Goal: Task Accomplishment & Management: Manage account settings

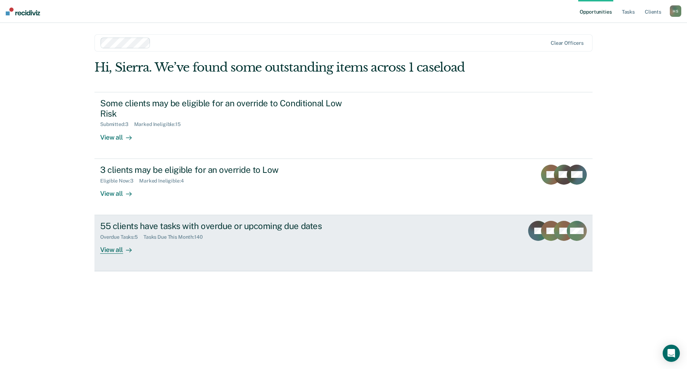
click at [164, 250] on div "55 clients have tasks with overdue or upcoming due dates Overdue Tasks : 5 Task…" at bounding box center [234, 237] width 268 height 33
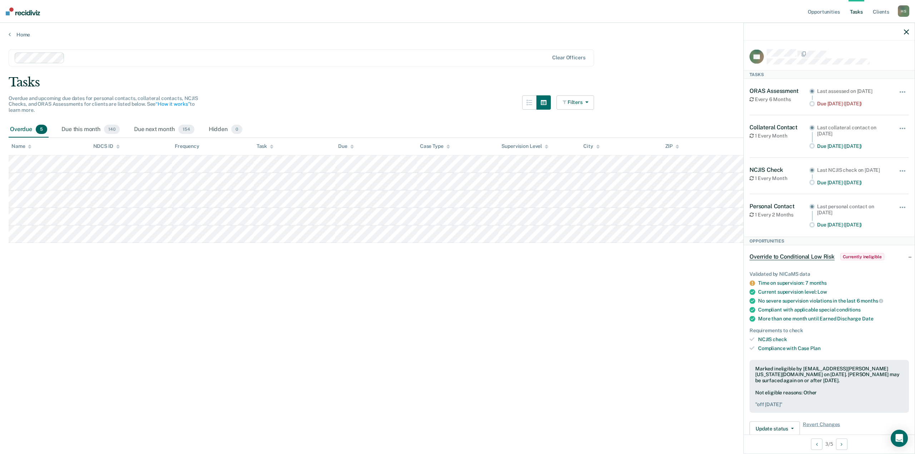
click at [582, 104] on button "Filters" at bounding box center [576, 102] width 38 height 14
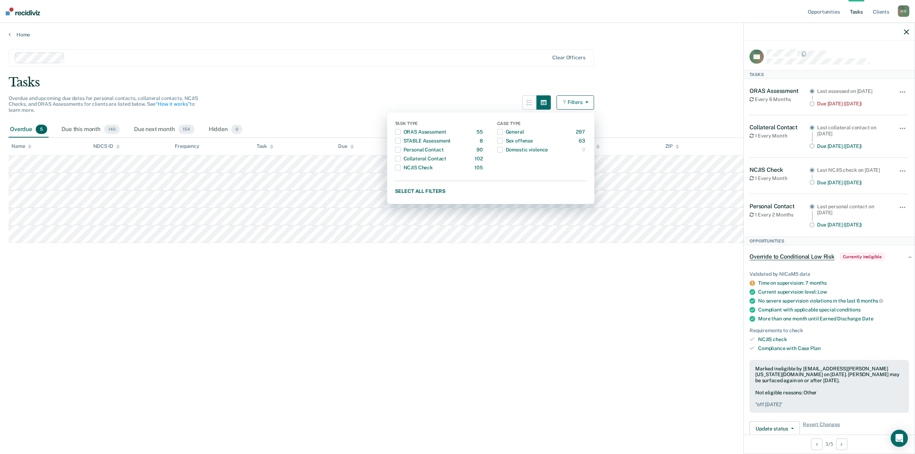
click at [616, 99] on main "Clear officers Tasks Overdue and upcoming due dates for personal contacts, coll…" at bounding box center [457, 245] width 915 height 414
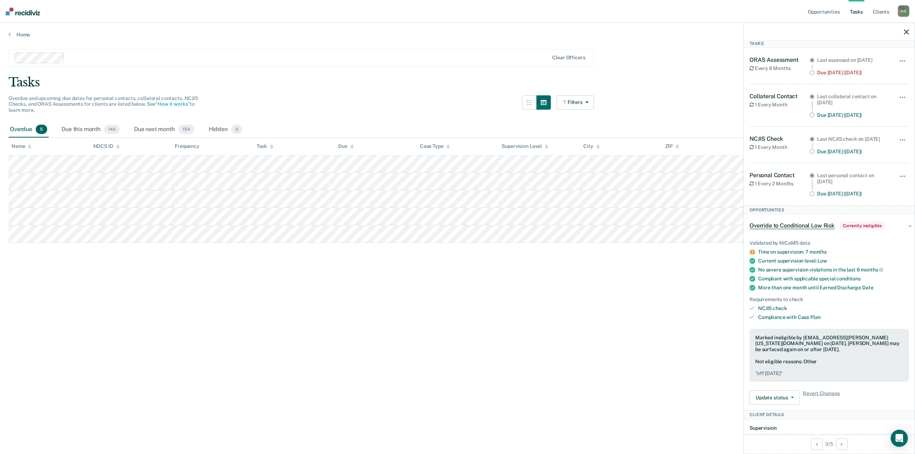
scroll to position [72, 0]
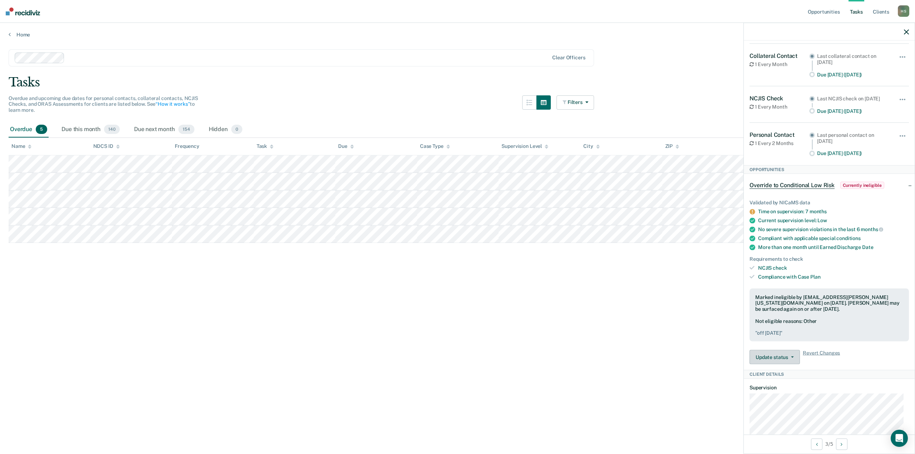
click at [686, 362] on button "Update status" at bounding box center [775, 357] width 50 height 14
click at [686, 368] on main "Clear officers Tasks Overdue and upcoming due dates for personal contacts, coll…" at bounding box center [457, 245] width 915 height 414
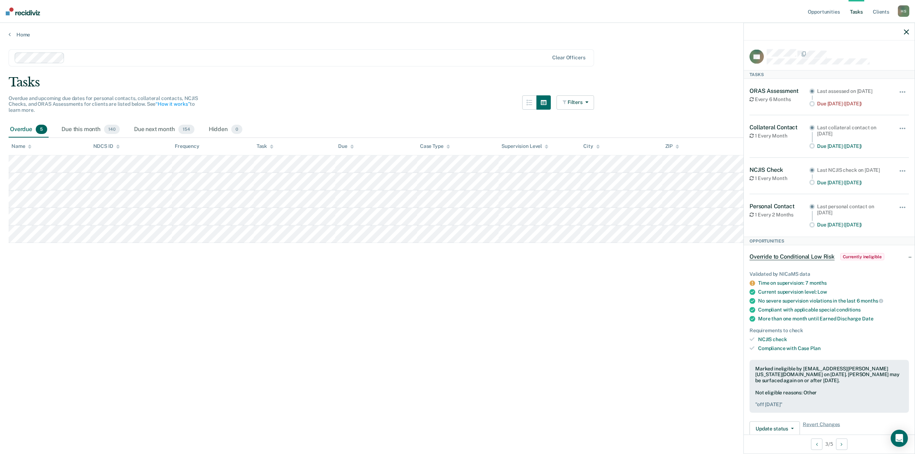
click at [362, 322] on main "Clear officers Tasks Overdue and upcoming due dates for personal contacts, coll…" at bounding box center [457, 245] width 915 height 414
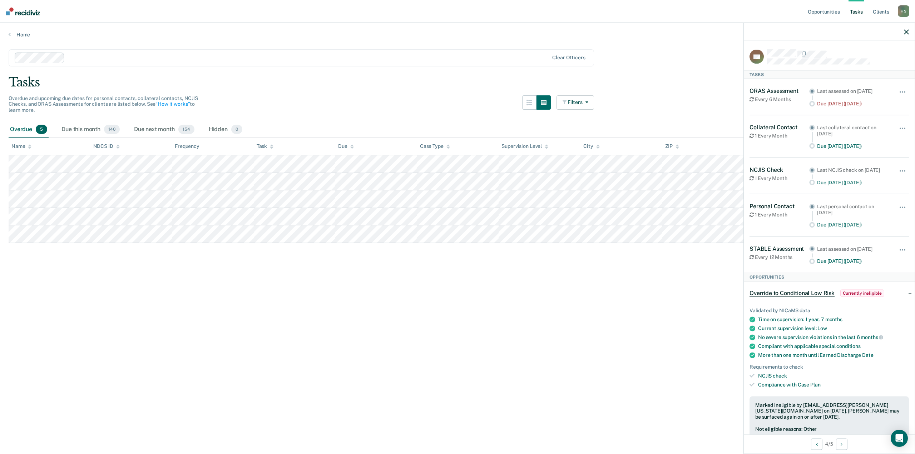
click at [686, 34] on icon "button" at bounding box center [906, 31] width 5 height 5
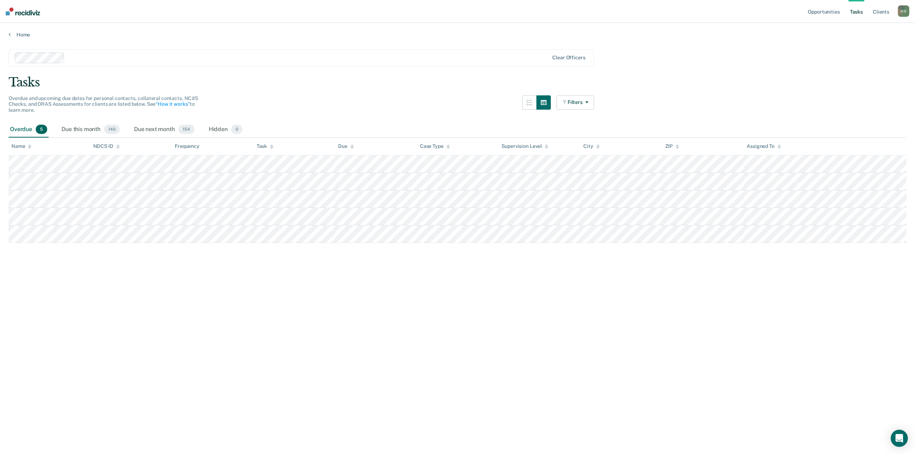
drag, startPoint x: 824, startPoint y: 153, endPoint x: 249, endPoint y: 294, distance: 592.0
click at [249, 294] on main "Clear officers Tasks Overdue and upcoming due dates for personal contacts, coll…" at bounding box center [457, 245] width 915 height 414
